Goal: Transaction & Acquisition: Purchase product/service

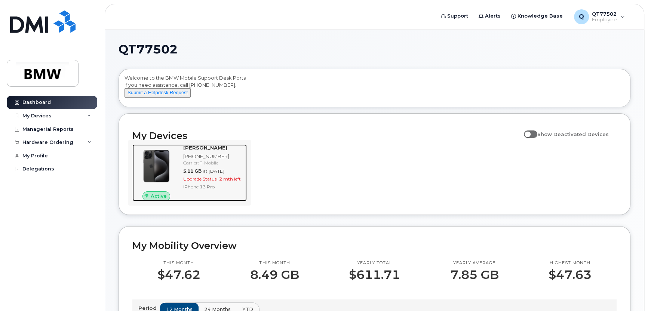
click at [203, 182] on span "Upgrade Status:" at bounding box center [200, 179] width 34 height 6
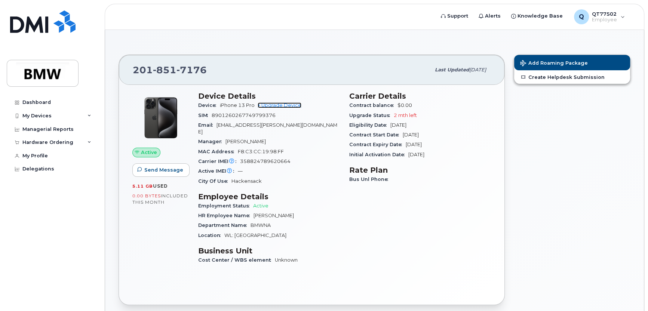
click at [275, 104] on link "+ Upgrade Device" at bounding box center [280, 105] width 44 height 6
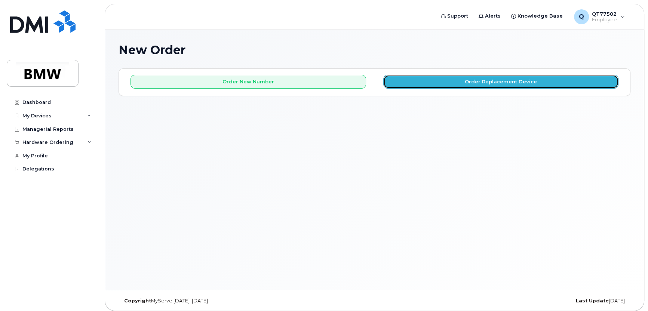
click at [460, 80] on button "Order Replacement Device" at bounding box center [501, 82] width 236 height 14
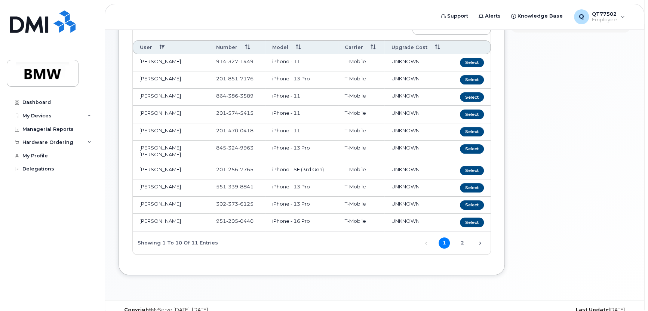
scroll to position [104, 0]
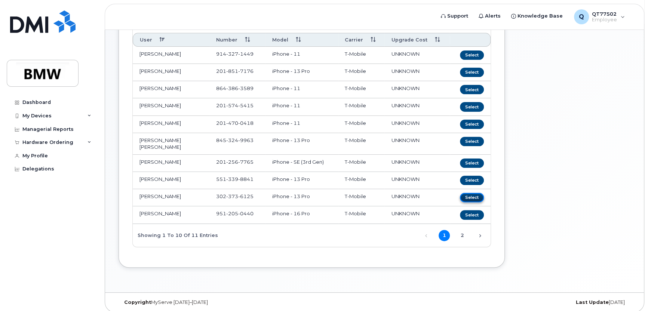
click at [472, 193] on button "Select" at bounding box center [472, 197] width 24 height 9
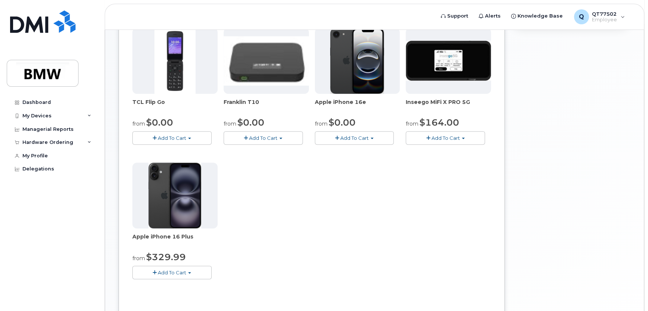
scroll to position [224, 0]
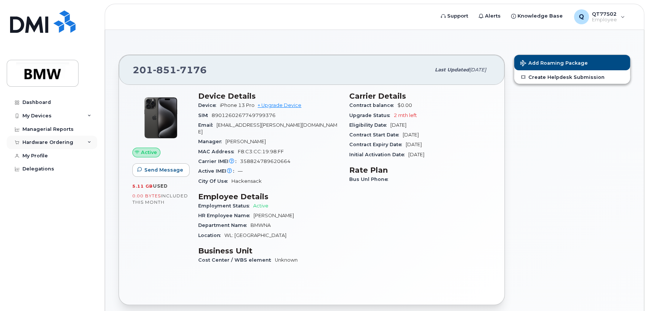
click at [89, 139] on div "Hardware Ordering" at bounding box center [52, 142] width 90 height 13
click at [66, 175] on link "New Order" at bounding box center [58, 170] width 77 height 14
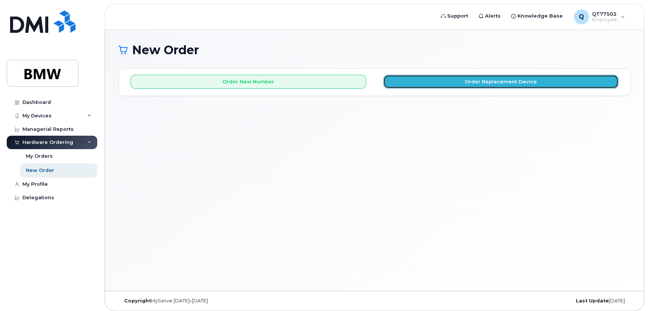
click at [442, 83] on button "Order Replacement Device" at bounding box center [501, 82] width 236 height 14
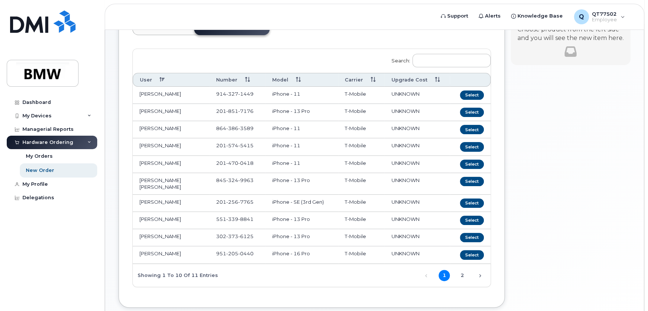
scroll to position [75, 0]
